Goal: Task Accomplishment & Management: Use online tool/utility

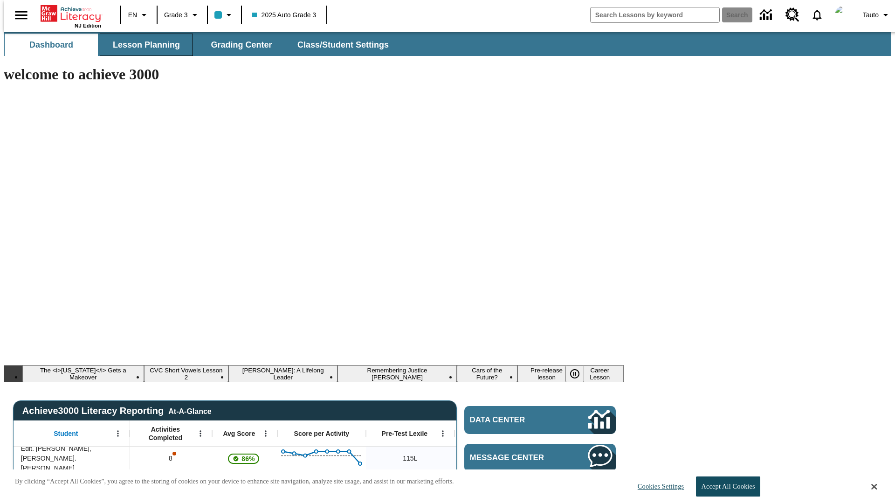
click at [143, 45] on span "Lesson Planning" at bounding box center [146, 45] width 67 height 11
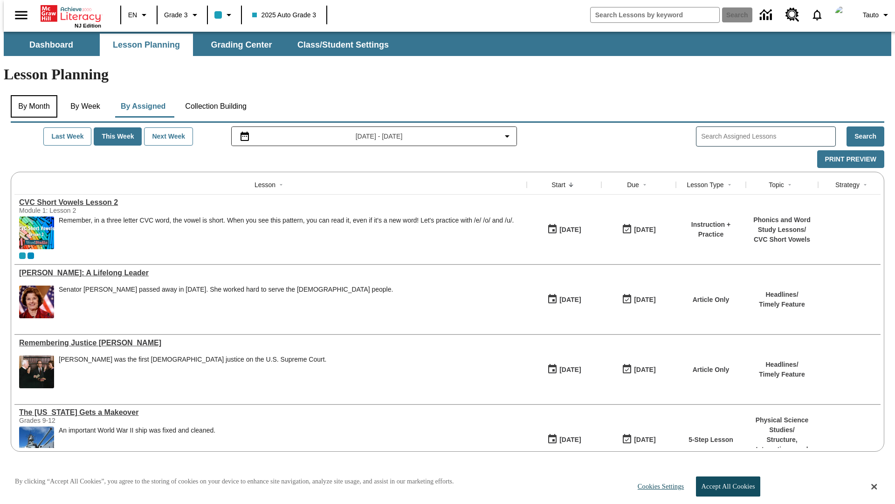
click at [31, 95] on button "By Month" at bounding box center [34, 106] width 47 height 22
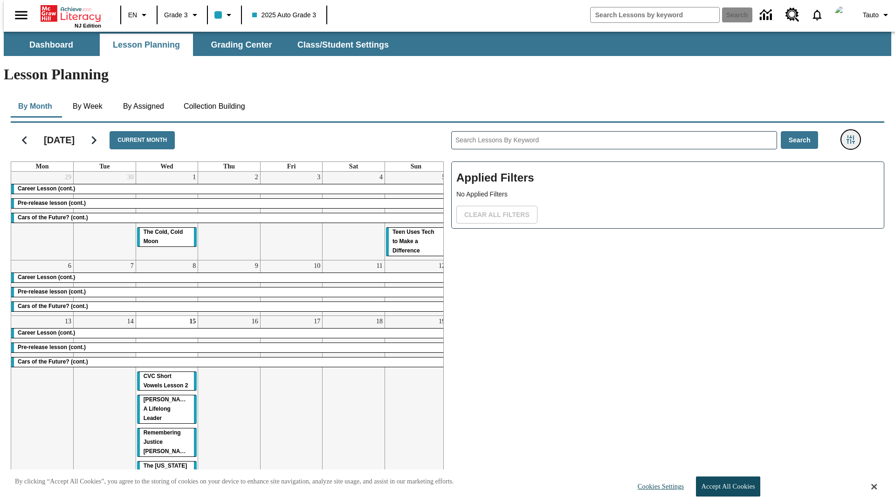
click at [854, 135] on icon "Filters Side menu" at bounding box center [851, 139] width 8 height 8
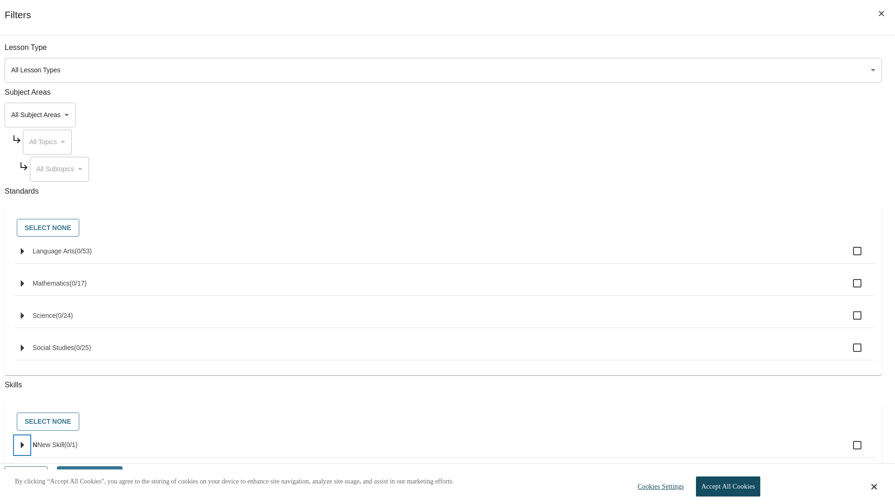
click at [24, 449] on icon "Select skills" at bounding box center [22, 445] width 3 height 7
